Goal: Consume media (video, audio)

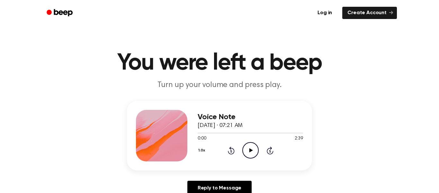
click at [251, 149] on icon at bounding box center [251, 150] width 4 height 4
click at [251, 149] on icon "Pause Audio" at bounding box center [251, 150] width 16 height 16
click at [251, 149] on icon at bounding box center [251, 150] width 4 height 4
click at [251, 149] on icon "Pause Audio" at bounding box center [251, 150] width 16 height 16
click at [251, 152] on icon "Play Audio" at bounding box center [251, 150] width 16 height 16
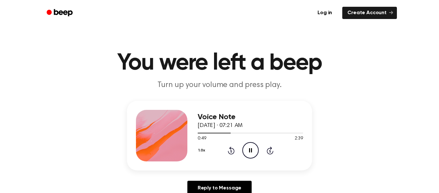
click at [233, 151] on icon "Rewind 5 seconds" at bounding box center [231, 150] width 7 height 8
click at [252, 151] on icon at bounding box center [250, 150] width 3 height 4
click at [252, 152] on icon "Play Audio" at bounding box center [251, 150] width 16 height 16
click at [252, 152] on icon "Pause Audio" at bounding box center [251, 150] width 16 height 16
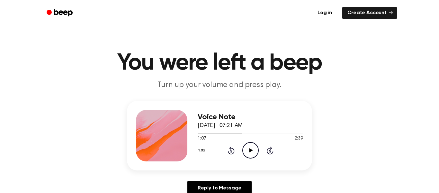
click at [252, 152] on icon "Play Audio" at bounding box center [251, 150] width 16 height 16
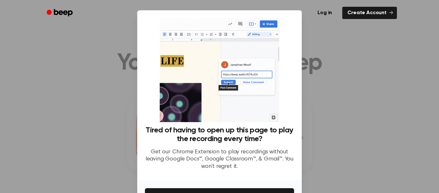
click at [325, 141] on div at bounding box center [219, 96] width 439 height 193
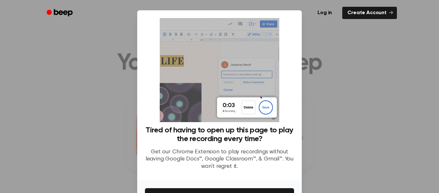
click at [68, 0] on div "Log in Create Account" at bounding box center [219, 13] width 355 height 26
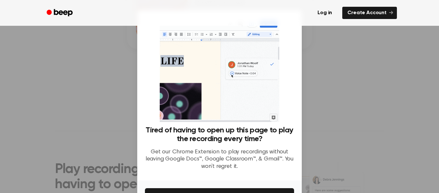
scroll to position [41, 0]
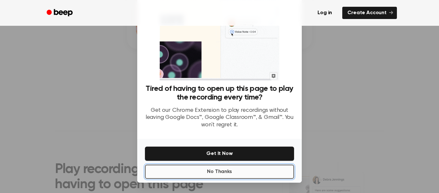
click at [224, 171] on button "No Thanks" at bounding box center [219, 171] width 149 height 14
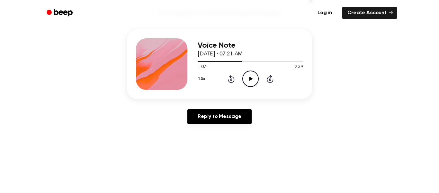
scroll to position [72, 0]
click at [251, 79] on icon at bounding box center [251, 78] width 4 height 4
